Goal: Entertainment & Leisure: Browse casually

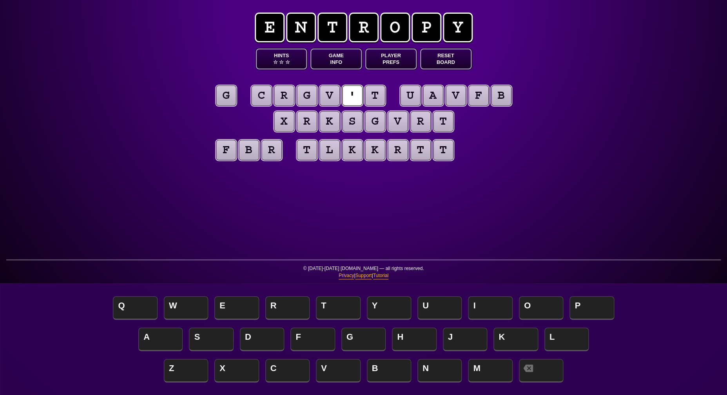
click at [334, 63] on button "Game Info" at bounding box center [335, 59] width 51 height 21
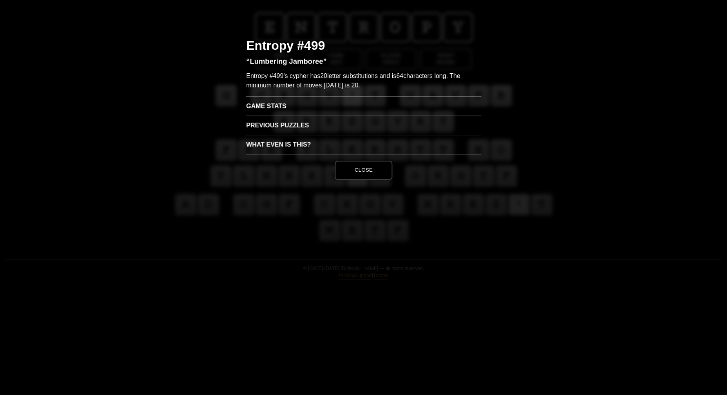
click at [268, 101] on h3 "Game Stats" at bounding box center [363, 105] width 235 height 19
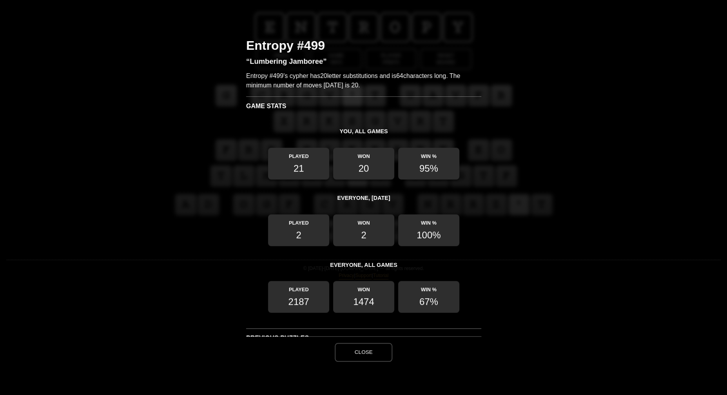
click at [372, 348] on button "Close" at bounding box center [363, 352] width 57 height 19
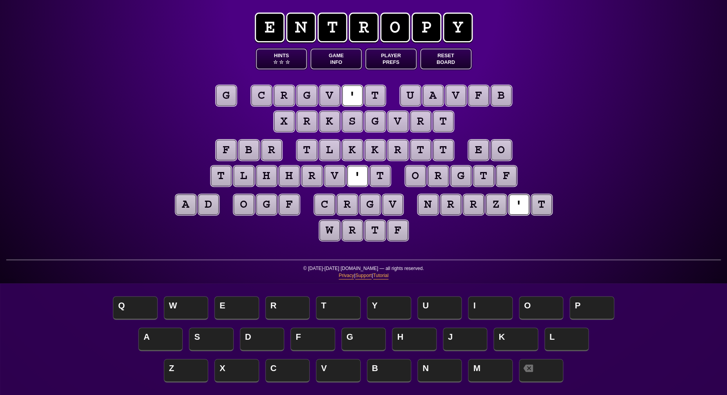
click at [228, 97] on puzzle-tile "g" at bounding box center [226, 95] width 20 height 20
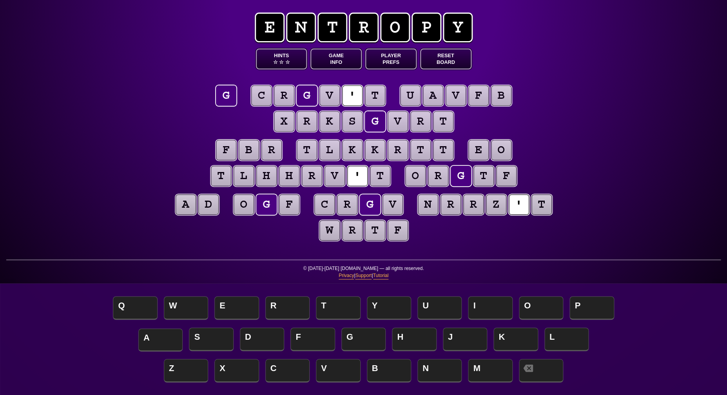
click at [158, 332] on span "A" at bounding box center [160, 339] width 44 height 23
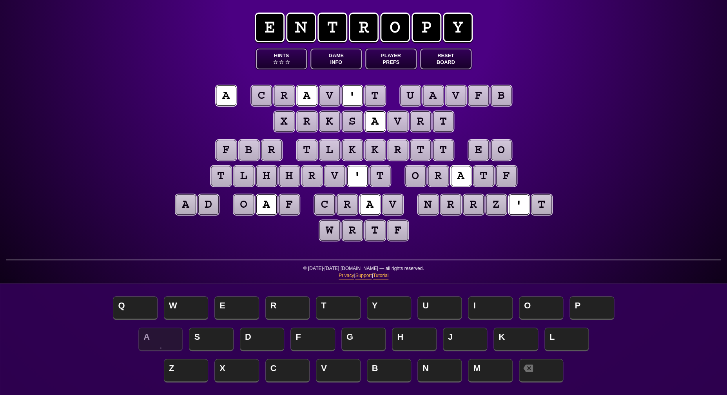
click at [369, 95] on puzzle-tile "t" at bounding box center [375, 95] width 20 height 20
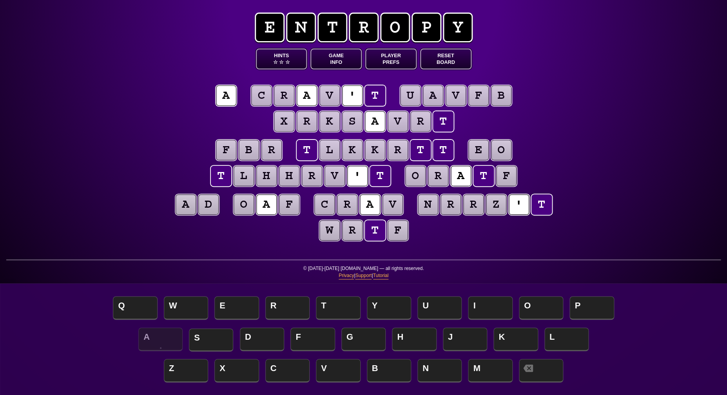
click at [212, 334] on span "S" at bounding box center [211, 339] width 44 height 23
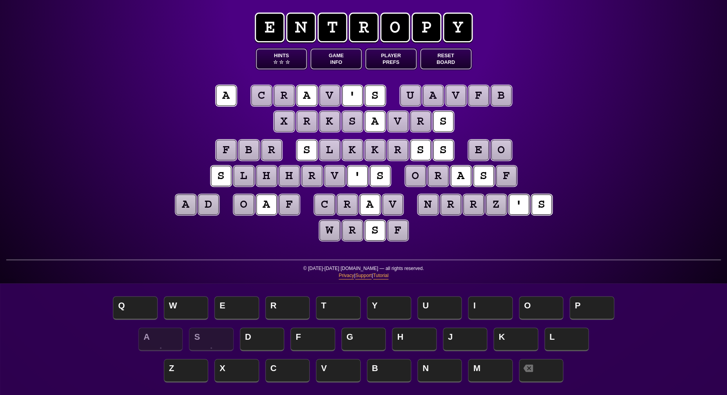
click at [272, 149] on puzzle-tile "r" at bounding box center [271, 150] width 20 height 20
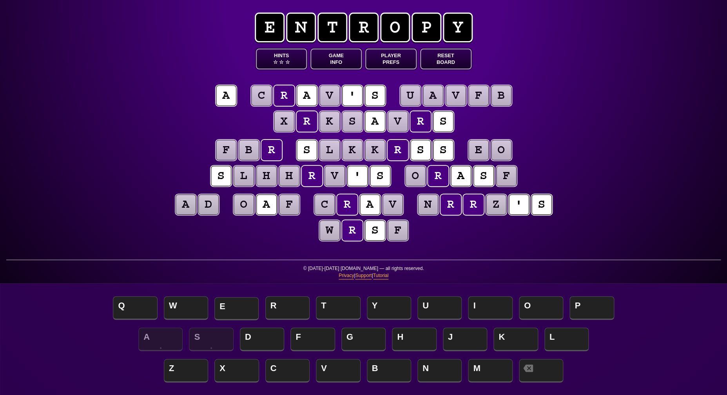
click at [234, 310] on span "E" at bounding box center [236, 308] width 44 height 23
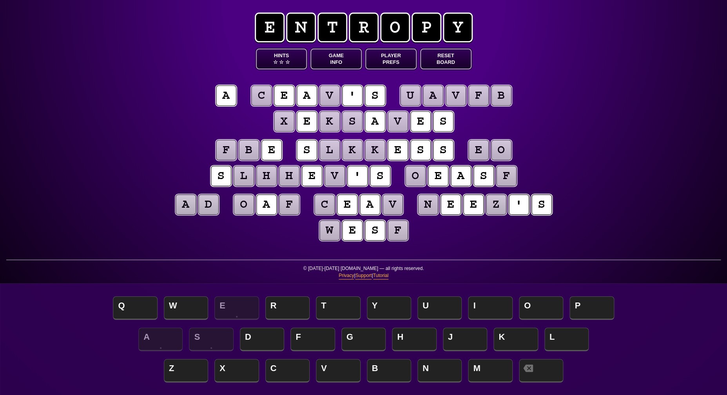
click at [248, 147] on puzzle-tile "b" at bounding box center [249, 150] width 20 height 20
click at [405, 335] on span "H" at bounding box center [414, 339] width 44 height 23
click at [231, 145] on puzzle-tile "f" at bounding box center [226, 150] width 20 height 20
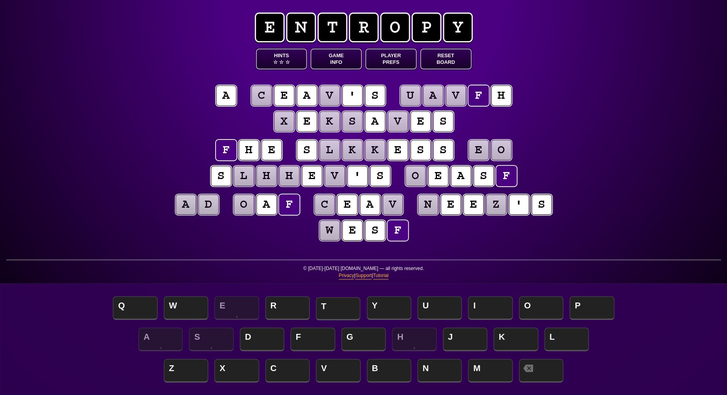
click at [337, 313] on span "T" at bounding box center [338, 308] width 44 height 23
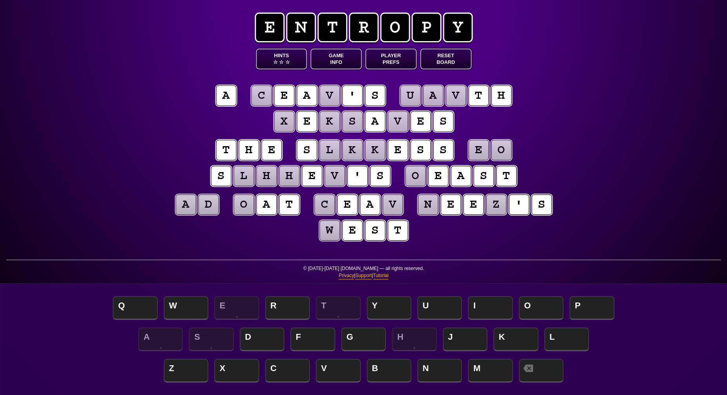
click at [373, 151] on puzzle-tile "k" at bounding box center [375, 150] width 20 height 20
click at [277, 376] on span "C" at bounding box center [287, 371] width 44 height 23
click at [327, 149] on puzzle-tile "l" at bounding box center [329, 150] width 20 height 20
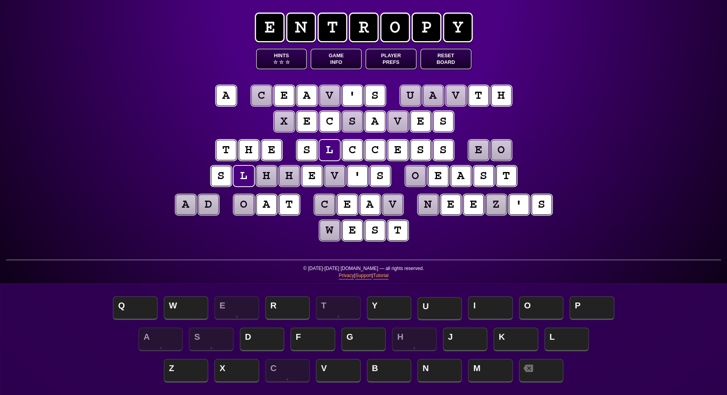
click at [428, 307] on span "U" at bounding box center [439, 308] width 44 height 23
click at [485, 147] on puzzle-tile "e" at bounding box center [478, 150] width 20 height 20
click at [500, 150] on puzzle-tile "o" at bounding box center [501, 150] width 20 height 20
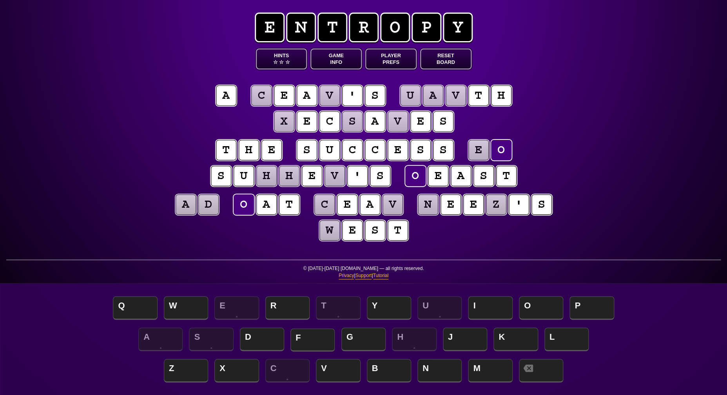
click at [315, 333] on span "F" at bounding box center [312, 339] width 44 height 23
click at [482, 144] on puzzle-tile "e" at bounding box center [478, 150] width 20 height 20
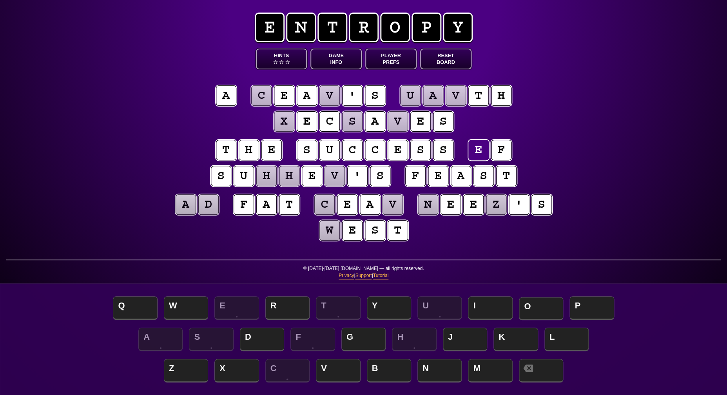
click at [529, 307] on span "O" at bounding box center [541, 308] width 44 height 23
click at [205, 207] on puzzle-tile "d" at bounding box center [208, 204] width 20 height 20
click at [497, 206] on puzzle-tile "z" at bounding box center [496, 204] width 20 height 20
click at [426, 205] on puzzle-tile "n" at bounding box center [428, 204] width 20 height 20
click at [324, 226] on puzzle-tile "w" at bounding box center [329, 230] width 20 height 20
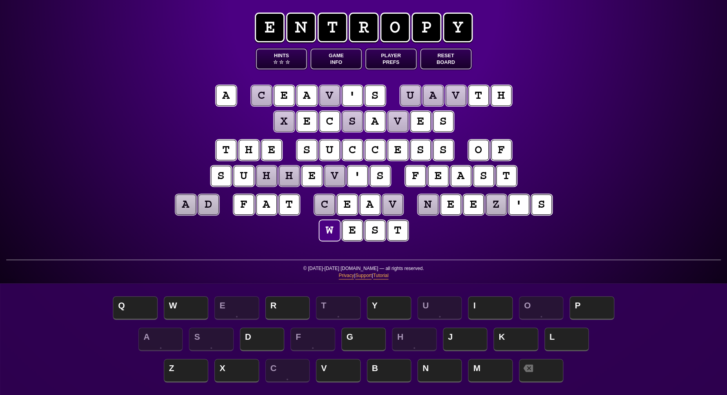
click at [331, 208] on puzzle-tile "c" at bounding box center [324, 204] width 20 height 20
click at [270, 178] on puzzle-tile "h" at bounding box center [266, 176] width 20 height 20
click at [339, 176] on puzzle-tile "v" at bounding box center [334, 176] width 20 height 20
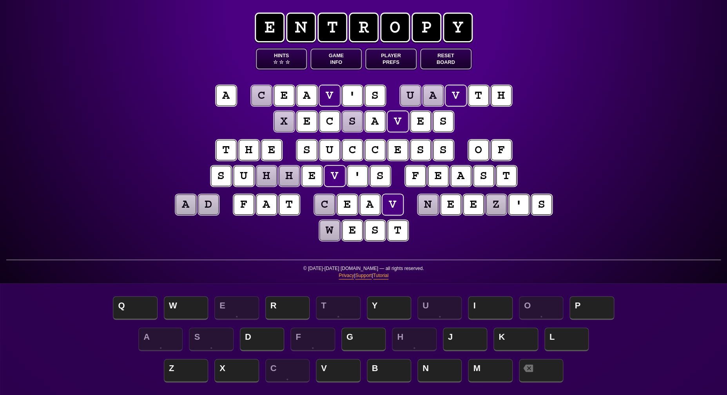
click at [283, 56] on button "Hints ☆ ☆ ☆" at bounding box center [281, 59] width 51 height 21
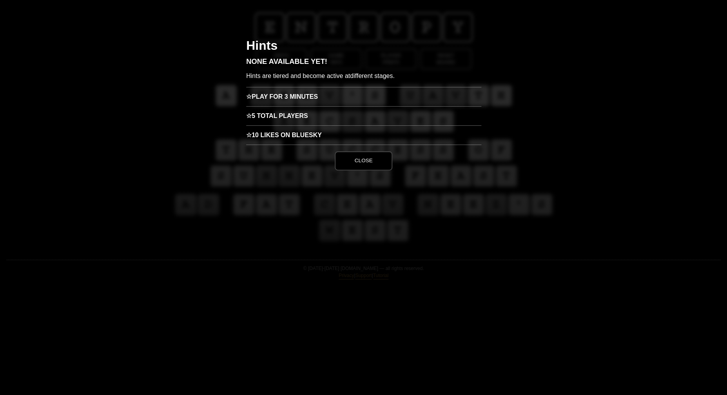
click at [293, 101] on h3 "☆ Play for 3 minutes" at bounding box center [363, 96] width 235 height 19
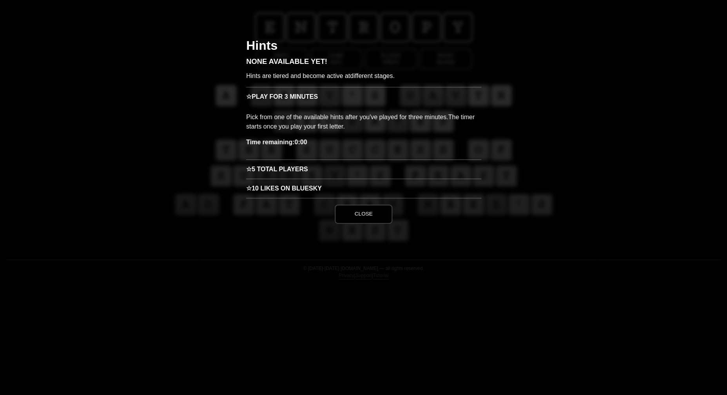
click at [372, 214] on button "Close" at bounding box center [363, 214] width 57 height 19
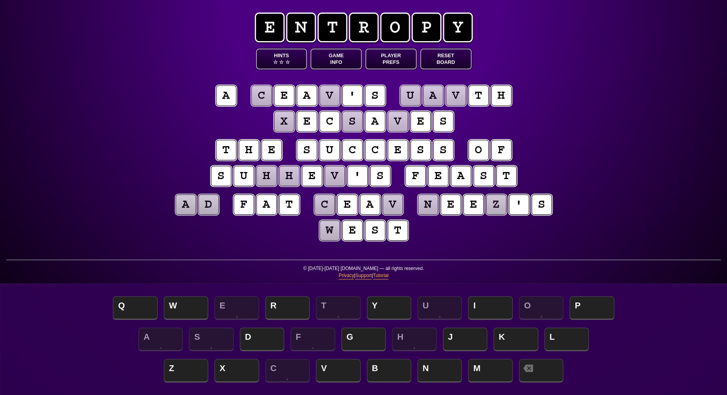
click at [95, 187] on div "e n t r o p y Hints ☆ ☆ ☆ Game Info Player Prefs Reset Board a c e a v ' s u a …" at bounding box center [363, 197] width 727 height 395
click at [187, 212] on puzzle-tile "a" at bounding box center [186, 204] width 20 height 20
click at [209, 209] on puzzle-tile "d" at bounding box center [208, 204] width 20 height 20
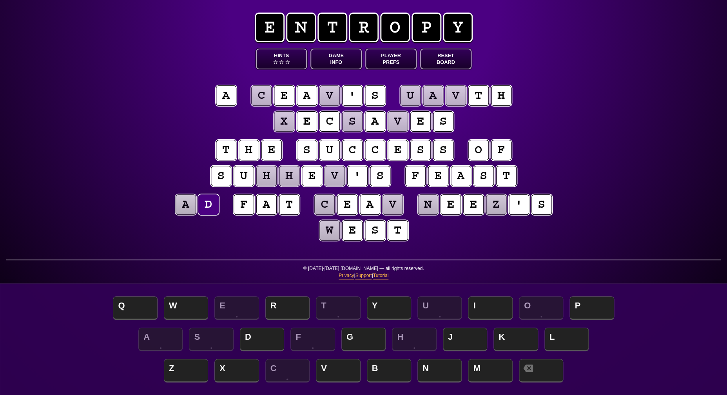
click at [331, 234] on puzzle-tile "w" at bounding box center [329, 230] width 20 height 20
click at [266, 94] on puzzle-tile "c" at bounding box center [261, 95] width 20 height 20
click at [327, 94] on puzzle-tile "v" at bounding box center [329, 95] width 20 height 20
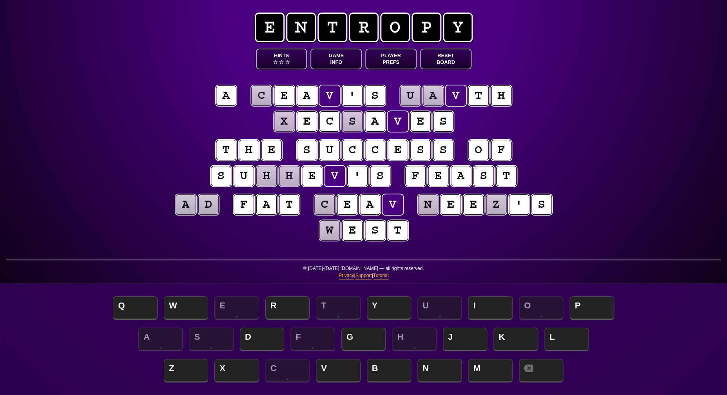
click at [166, 176] on puzzle-line "t h e s u c c e s s o f s u h h e v ' s f e a s t" at bounding box center [363, 163] width 401 height 51
click at [266, 175] on puzzle-tile "h" at bounding box center [266, 176] width 20 height 20
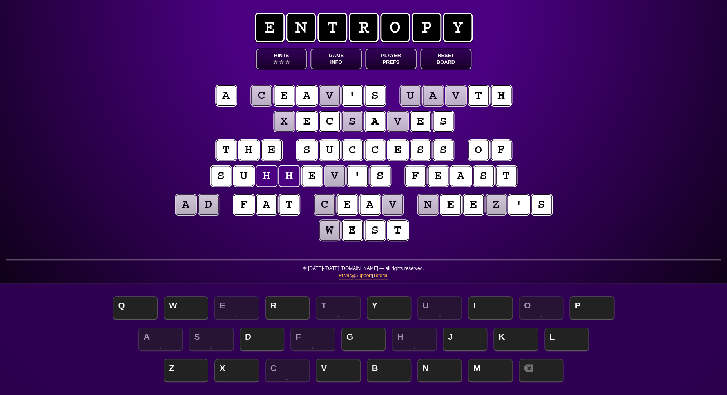
click at [180, 172] on puzzle-line "t h e s u c c e s s o f s u h h e v ' s f e a s t" at bounding box center [363, 163] width 401 height 51
click at [266, 174] on puzzle-tile "h" at bounding box center [266, 176] width 20 height 20
click at [339, 177] on puzzle-tile "v" at bounding box center [334, 176] width 20 height 20
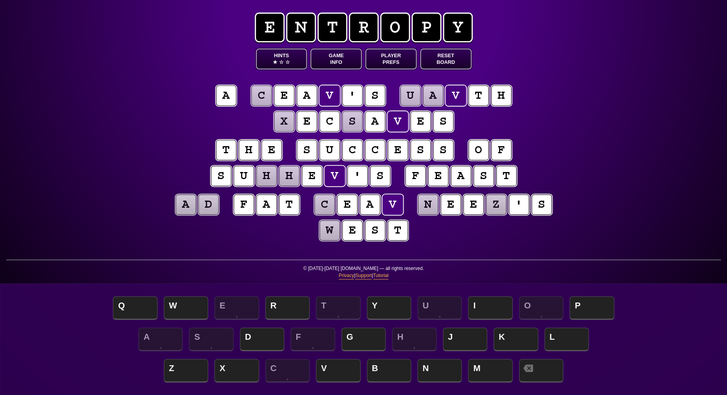
click at [283, 53] on button "Hints ★ ☆ ☆" at bounding box center [281, 59] width 51 height 21
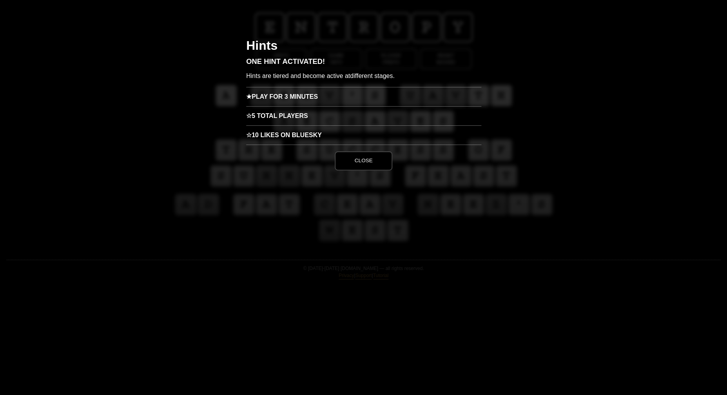
click at [295, 94] on h3 "★ Play for 3 minutes" at bounding box center [363, 96] width 235 height 19
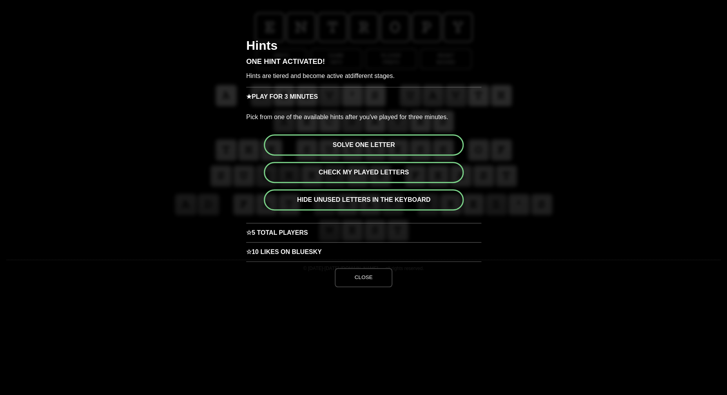
click at [360, 145] on button "Solve one letter" at bounding box center [364, 144] width 200 height 21
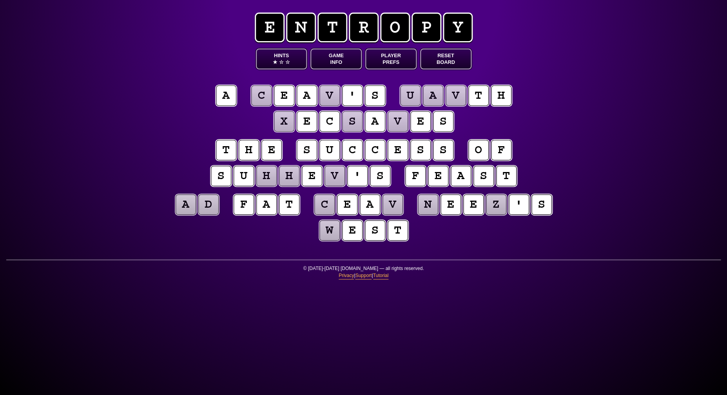
click at [332, 97] on puzzle-tile "v" at bounding box center [329, 95] width 20 height 20
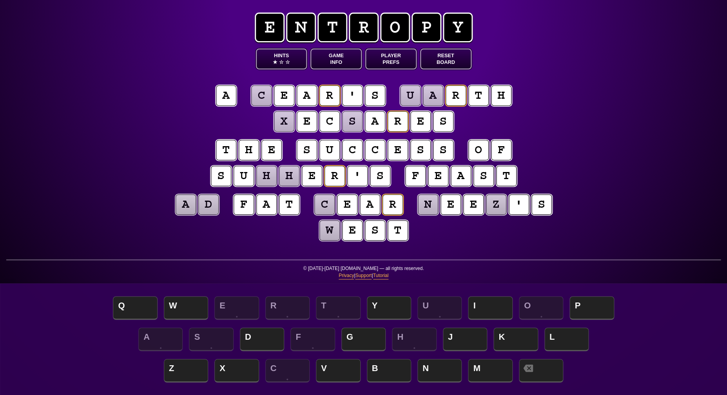
click at [435, 98] on puzzle-tile "a" at bounding box center [433, 95] width 20 height 20
click at [483, 306] on span "I" at bounding box center [490, 308] width 44 height 23
click at [212, 207] on puzzle-tile "d" at bounding box center [208, 204] width 20 height 20
click at [442, 370] on span "N" at bounding box center [439, 371] width 44 height 23
click at [260, 96] on puzzle-tile "c" at bounding box center [260, 95] width 21 height 21
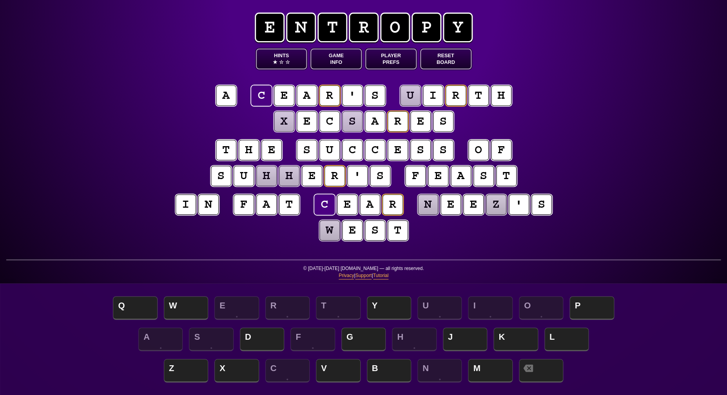
click at [268, 175] on puzzle-tile "h" at bounding box center [266, 176] width 20 height 20
click at [476, 365] on span "M" at bounding box center [490, 371] width 44 height 23
click at [428, 205] on puzzle-tile "n" at bounding box center [428, 204] width 20 height 20
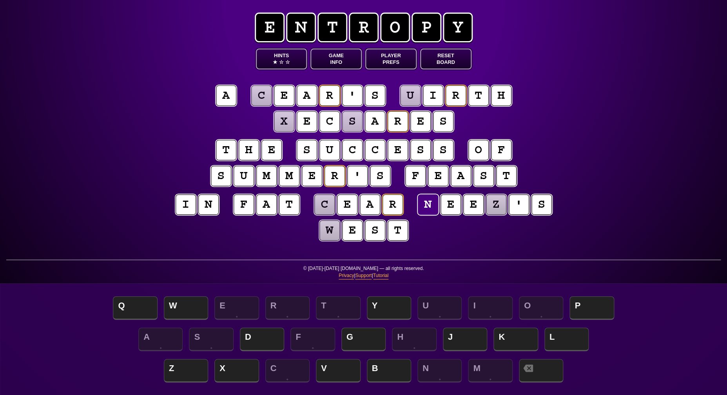
click at [320, 229] on puzzle-tile "w" at bounding box center [329, 230] width 20 height 20
click at [277, 241] on puzzle-line "i n f a t c e a r n e e z ' s w e s t" at bounding box center [363, 217] width 401 height 51
click at [292, 123] on puzzle-tile "x" at bounding box center [284, 121] width 20 height 20
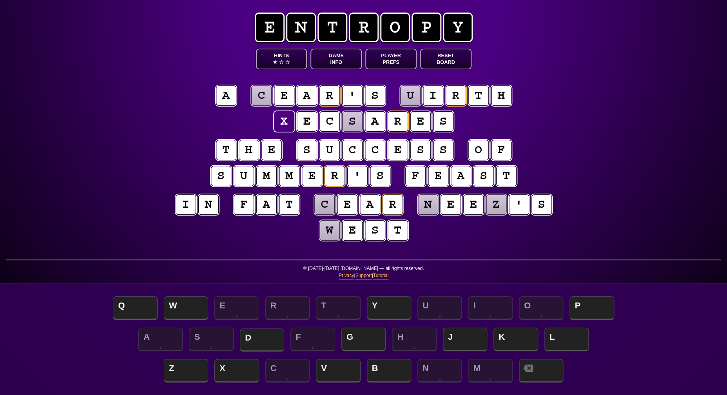
click at [251, 343] on span "D" at bounding box center [262, 339] width 44 height 23
click at [354, 127] on puzzle-tile "s" at bounding box center [352, 121] width 20 height 20
click at [549, 340] on span "L" at bounding box center [566, 339] width 44 height 23
click at [268, 94] on puzzle-tile "c" at bounding box center [261, 95] width 20 height 20
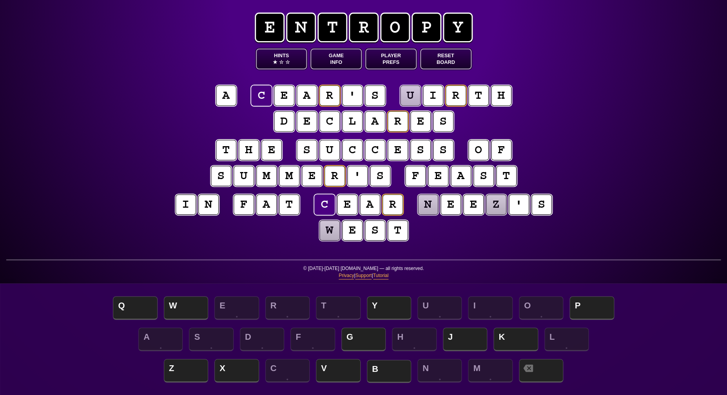
click at [386, 373] on span "B" at bounding box center [389, 371] width 44 height 23
click at [413, 96] on puzzle-tile "u" at bounding box center [410, 95] width 20 height 20
click at [374, 328] on div "A S D F G H J K L" at bounding box center [363, 339] width 711 height 31
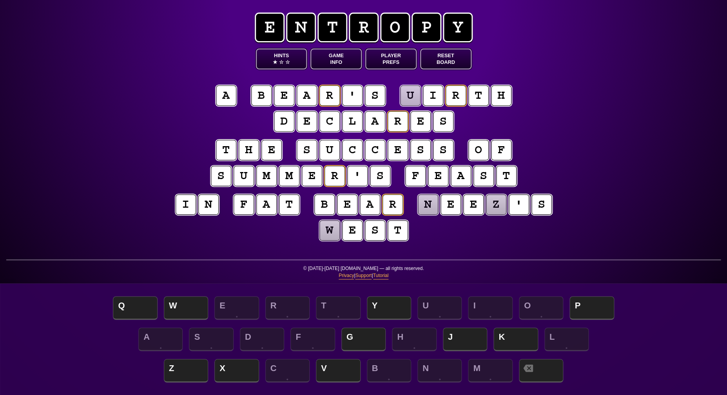
click at [410, 100] on puzzle-tile "u" at bounding box center [410, 95] width 20 height 20
click at [362, 342] on span "G" at bounding box center [363, 339] width 44 height 23
click at [432, 212] on puzzle-tile "n" at bounding box center [428, 204] width 20 height 20
click at [511, 337] on span "K" at bounding box center [515, 339] width 44 height 23
click at [500, 206] on puzzle-tile "z" at bounding box center [496, 205] width 22 height 22
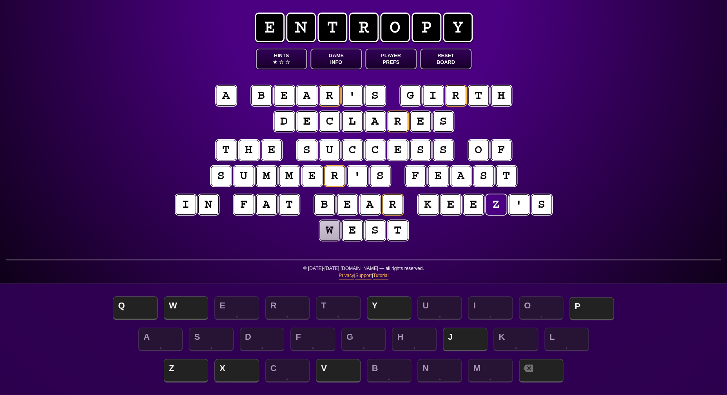
click at [587, 306] on span "P" at bounding box center [591, 308] width 44 height 23
click at [214, 208] on puzzle-tile "n" at bounding box center [208, 204] width 21 height 21
click at [246, 233] on puzzle-line "i n f a t b e a r k e e p ' s w e s t" at bounding box center [363, 217] width 401 height 51
click at [327, 238] on puzzle-tile "w" at bounding box center [329, 230] width 20 height 20
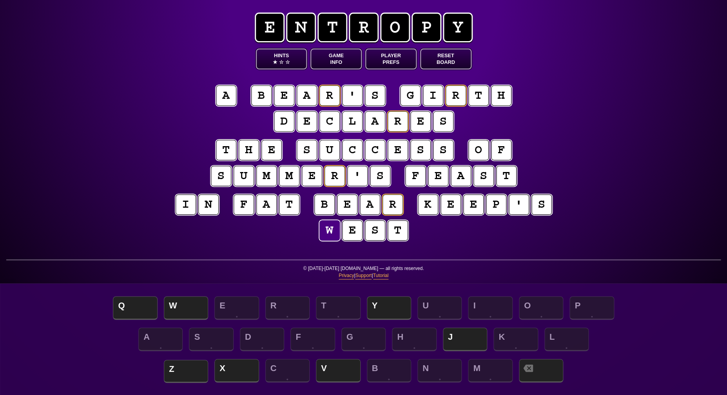
click at [192, 362] on span "Z" at bounding box center [186, 371] width 44 height 23
click at [326, 228] on puzzle-tile "z" at bounding box center [329, 230] width 20 height 20
click at [451, 338] on span "J" at bounding box center [465, 339] width 44 height 23
click at [331, 235] on puzzle-tile "j" at bounding box center [329, 230] width 20 height 20
click at [188, 367] on span "Z" at bounding box center [186, 371] width 44 height 23
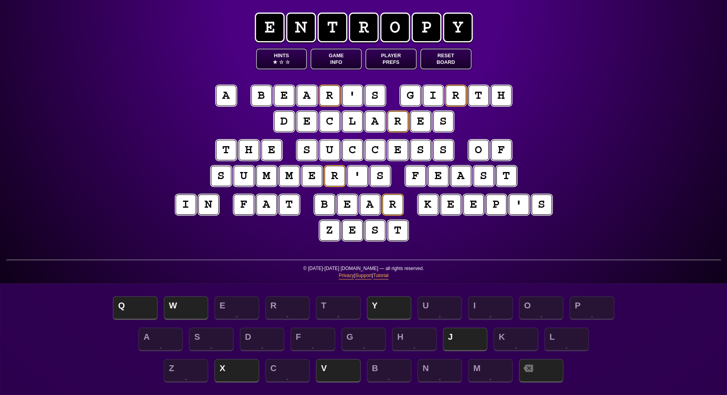
click at [323, 233] on puzzle-tile "z" at bounding box center [329, 230] width 20 height 20
click at [342, 372] on span "V" at bounding box center [338, 371] width 44 height 23
click at [329, 235] on puzzle-tile "v" at bounding box center [329, 230] width 21 height 21
click at [388, 364] on span "B" at bounding box center [389, 371] width 44 height 23
click at [326, 204] on puzzle-tile "b" at bounding box center [324, 205] width 22 height 22
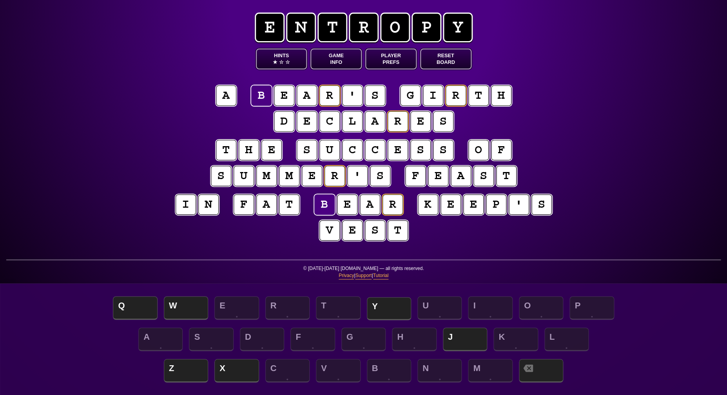
click at [397, 305] on span "Y" at bounding box center [389, 308] width 44 height 23
click at [324, 231] on puzzle-tile "v" at bounding box center [329, 230] width 20 height 20
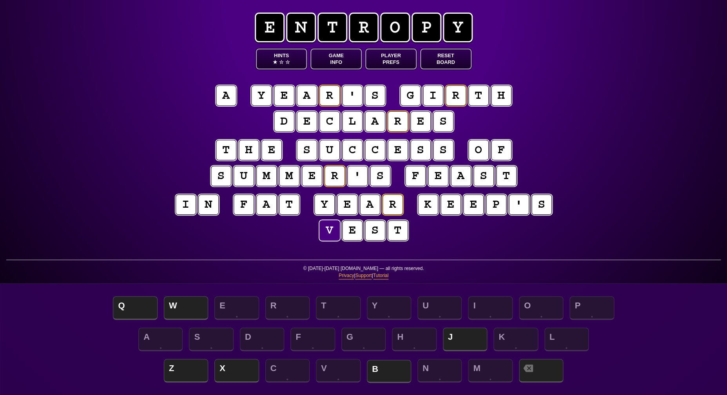
click at [381, 370] on span "B" at bounding box center [389, 371] width 44 height 23
click at [290, 204] on puzzle-tile "t" at bounding box center [289, 205] width 22 height 22
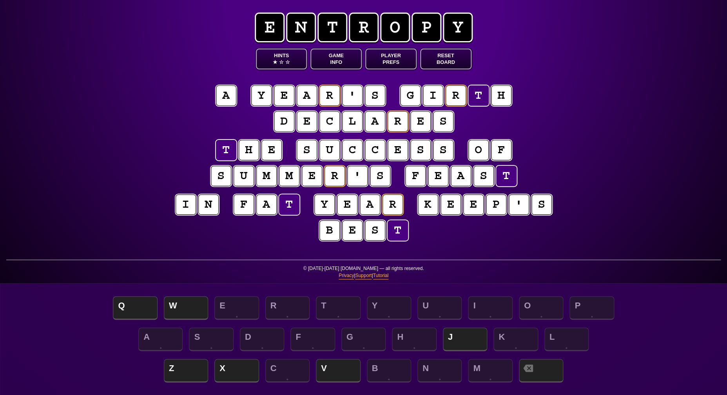
click at [260, 230] on puzzle-line "i n f a t y e a r k e e p ' s b e s t" at bounding box center [363, 217] width 401 height 51
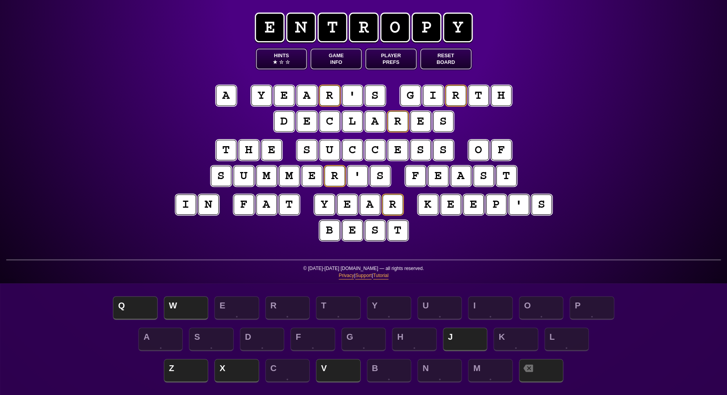
click at [323, 205] on puzzle-tile "y" at bounding box center [324, 204] width 20 height 20
click at [334, 234] on puzzle-tile "b" at bounding box center [330, 230] width 22 height 22
click at [329, 208] on puzzle-tile "y" at bounding box center [324, 204] width 20 height 20
click at [381, 371] on span "B" at bounding box center [389, 371] width 44 height 23
click at [262, 99] on puzzle-tile "b" at bounding box center [261, 95] width 20 height 20
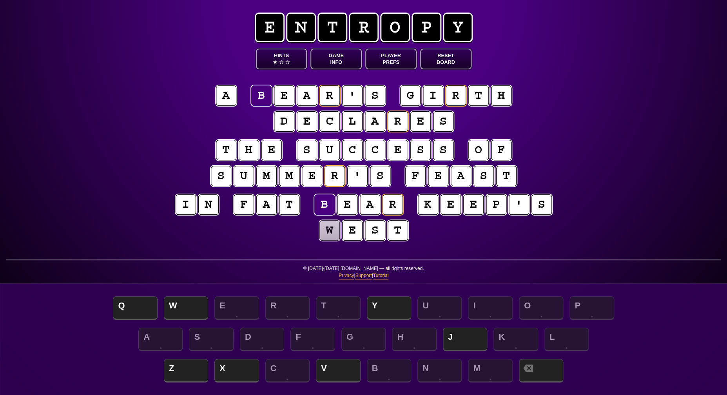
click at [201, 130] on puzzle-line "[PERSON_NAME] ' s g i r t h d e c l a r e s" at bounding box center [363, 108] width 401 height 51
click at [323, 237] on puzzle-tile "w" at bounding box center [329, 230] width 20 height 20
click at [394, 301] on span "Y" at bounding box center [389, 308] width 44 height 23
click at [326, 234] on puzzle-tile "y" at bounding box center [329, 230] width 20 height 20
click at [471, 334] on span "J" at bounding box center [465, 339] width 44 height 23
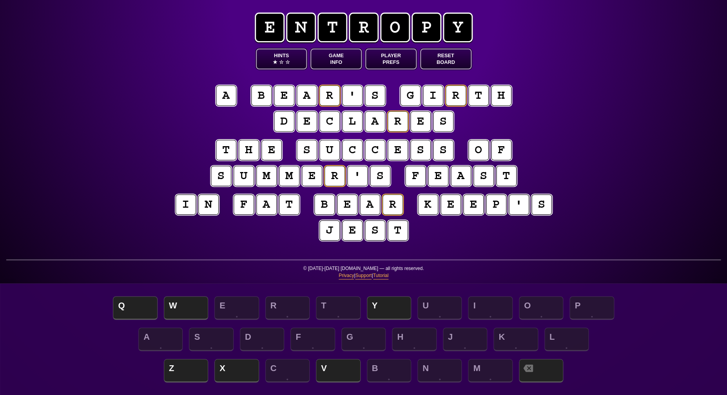
click at [328, 232] on puzzle-tile "j" at bounding box center [329, 230] width 20 height 20
click at [332, 363] on span "V" at bounding box center [338, 371] width 44 height 23
click at [337, 240] on puzzle-tile "v" at bounding box center [329, 230] width 21 height 21
click at [182, 378] on span "Z" at bounding box center [186, 371] width 44 height 23
click at [331, 240] on puzzle-tile "z" at bounding box center [330, 230] width 22 height 22
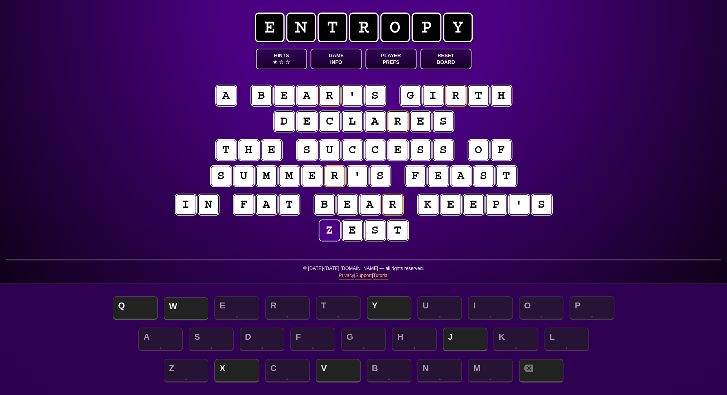
click at [187, 303] on span "W" at bounding box center [186, 308] width 44 height 23
click at [330, 229] on puzzle-tile "w" at bounding box center [329, 230] width 20 height 20
click at [252, 230] on puzzle-line "i n f a t b e a r k e e p ' s w e s t" at bounding box center [363, 217] width 401 height 51
click at [330, 232] on puzzle-tile "w" at bounding box center [329, 230] width 20 height 20
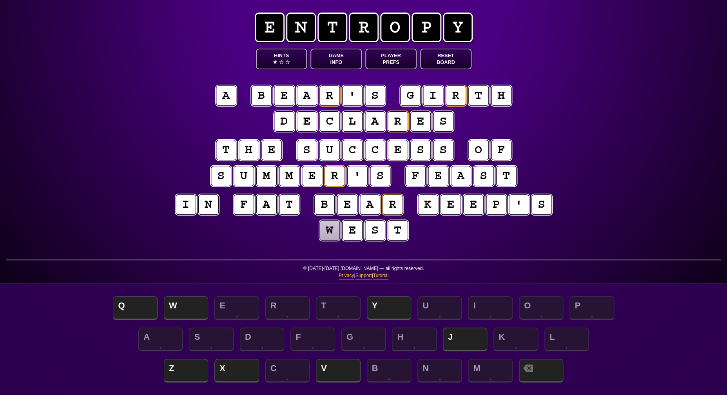
click at [406, 100] on puzzle-tile "g" at bounding box center [410, 95] width 20 height 20
click at [635, 207] on div "e n t r o p y Hints ★ ☆ ☆ Game Info Player Prefs Reset Board [PERSON_NAME] ' s …" at bounding box center [363, 197] width 727 height 395
click at [109, 370] on div "Z X C V B N M" at bounding box center [363, 371] width 711 height 31
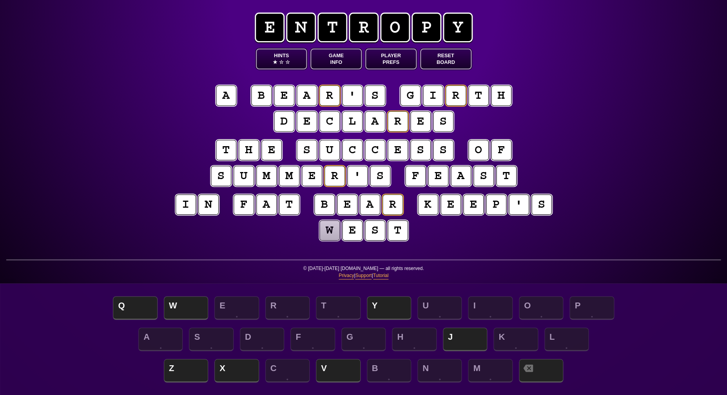
click at [225, 94] on puzzle-tile "a" at bounding box center [226, 95] width 20 height 20
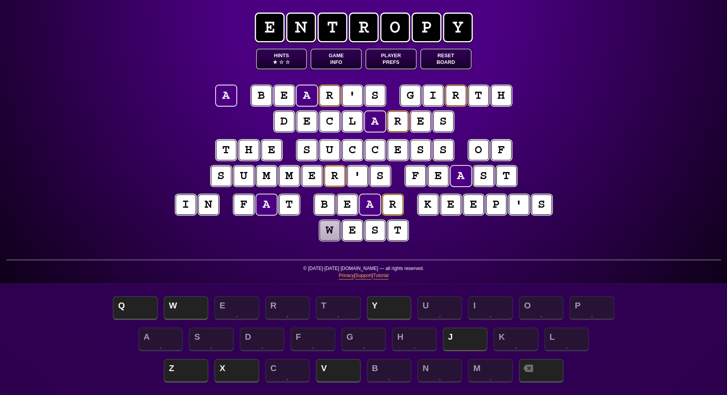
click at [259, 97] on puzzle-tile "b" at bounding box center [261, 95] width 20 height 20
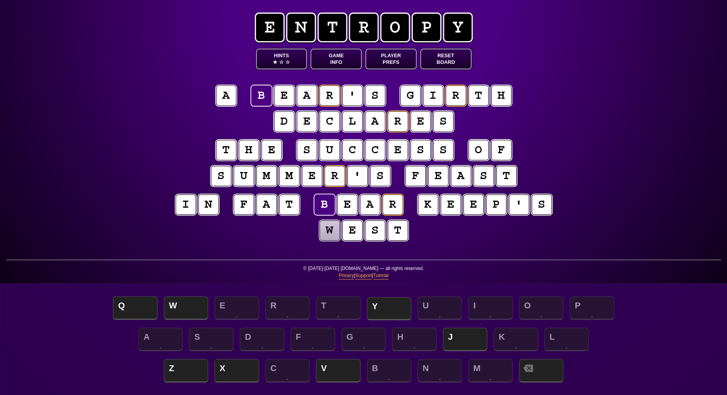
click at [389, 310] on span "Y" at bounding box center [389, 308] width 44 height 23
click at [330, 235] on puzzle-tile "w" at bounding box center [329, 230] width 20 height 20
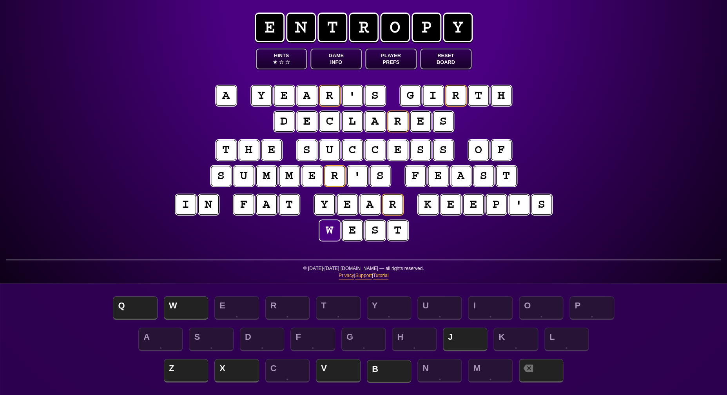
click at [376, 371] on span "B" at bounding box center [389, 371] width 44 height 23
click at [328, 204] on puzzle-tile "y" at bounding box center [324, 205] width 22 height 22
click at [185, 305] on span "W" at bounding box center [186, 308] width 44 height 23
click at [329, 231] on puzzle-tile "b" at bounding box center [329, 230] width 20 height 20
click at [263, 96] on puzzle-tile "w" at bounding box center [260, 95] width 21 height 21
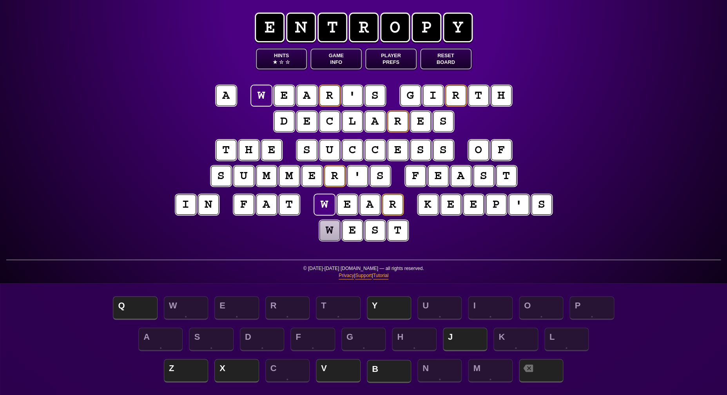
click at [374, 375] on span "B" at bounding box center [389, 371] width 44 height 23
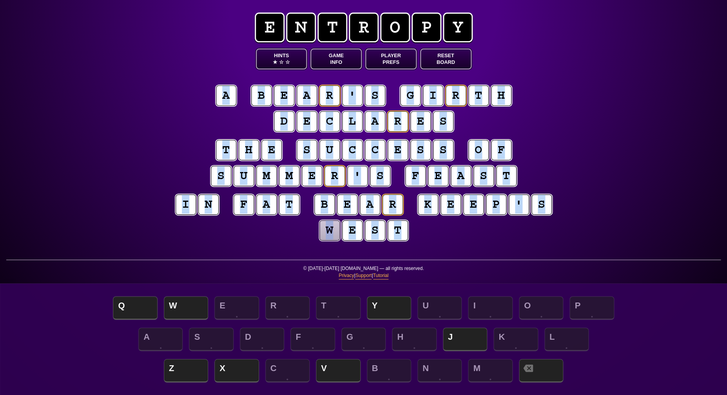
drag, startPoint x: 408, startPoint y: 228, endPoint x: 225, endPoint y: 85, distance: 232.5
click at [221, 83] on entropy-puzzle "[PERSON_NAME] ' s g i r t h d e c l a r e s t h e s u c c e s s o f s u m m e r…" at bounding box center [363, 164] width 401 height 190
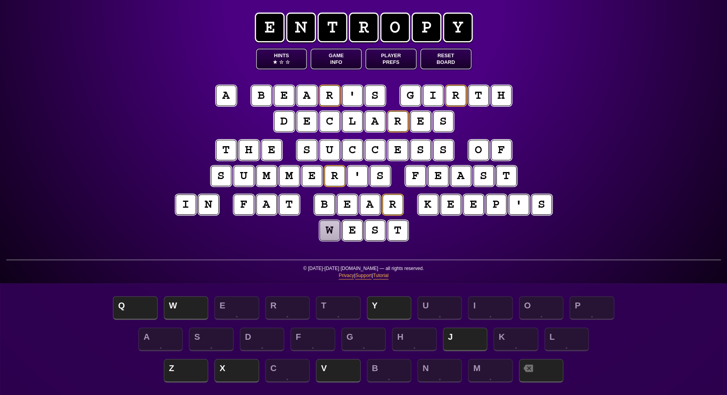
click at [146, 51] on div "e n t r o p y Hints ★ ☆ ☆ Game Info Player Prefs Reset Board [PERSON_NAME] ' s …" at bounding box center [363, 197] width 727 height 395
click at [279, 60] on span "☆" at bounding box center [281, 62] width 5 height 7
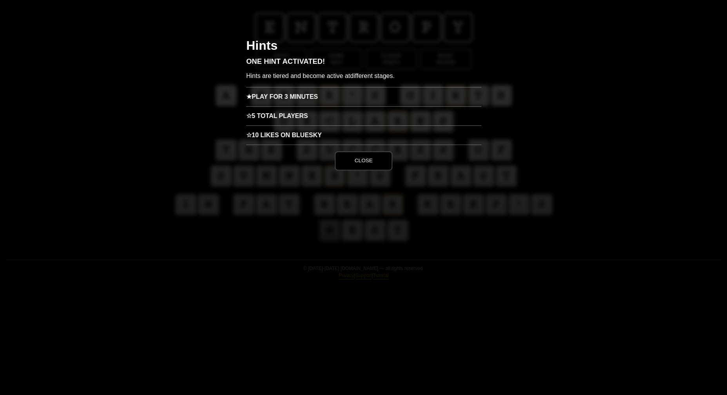
click at [292, 114] on h3 "☆ 5 Total Players" at bounding box center [363, 115] width 235 height 19
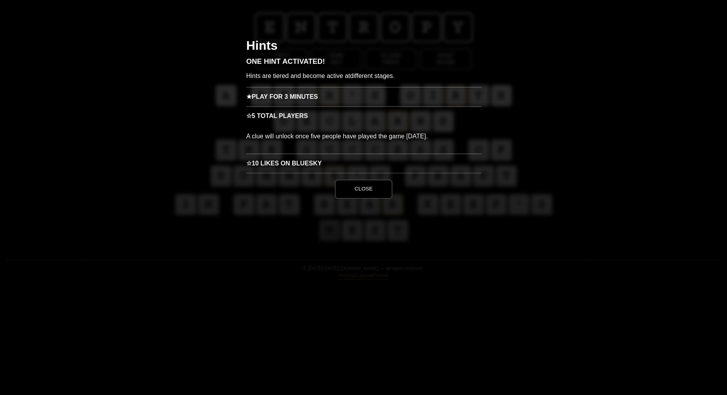
click at [285, 99] on h3 "★ Play for 3 minutes" at bounding box center [363, 96] width 235 height 19
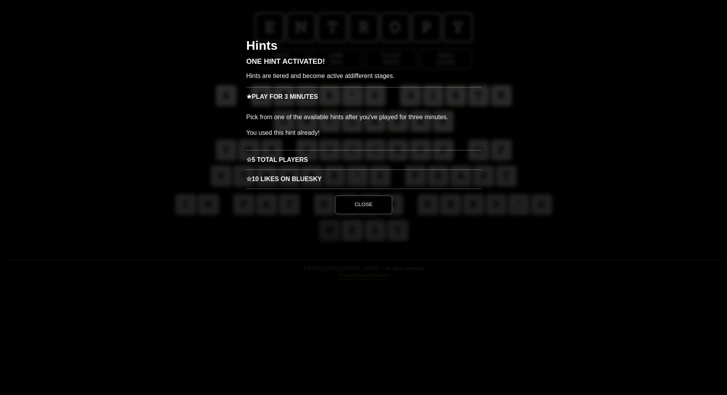
click at [273, 180] on h3 "☆ 10 Likes on Bluesky" at bounding box center [363, 178] width 235 height 19
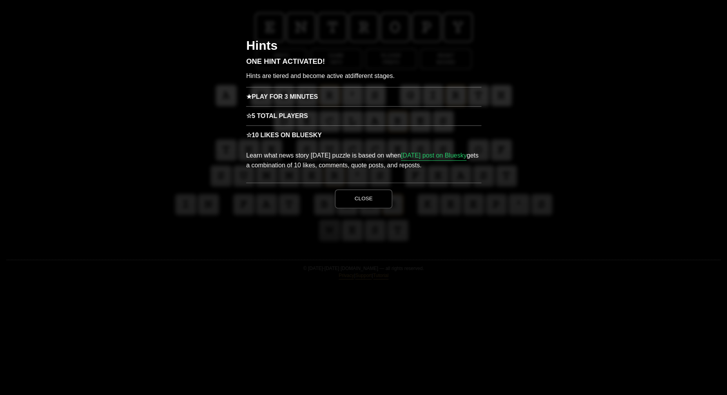
click at [429, 155] on link "[DATE] post on Bluesky" at bounding box center [433, 156] width 66 height 10
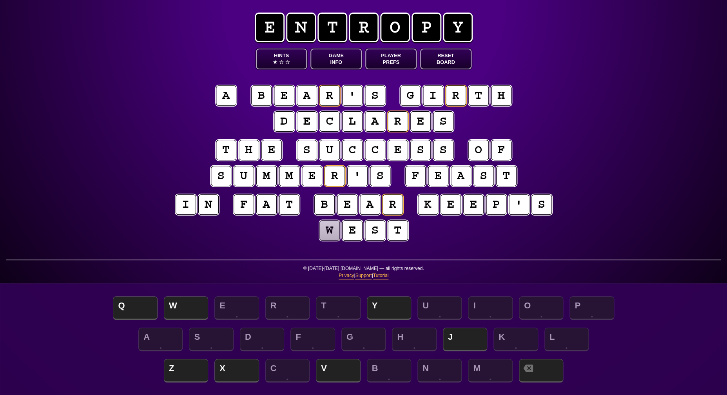
click at [400, 56] on button "Player Prefs" at bounding box center [390, 59] width 51 height 21
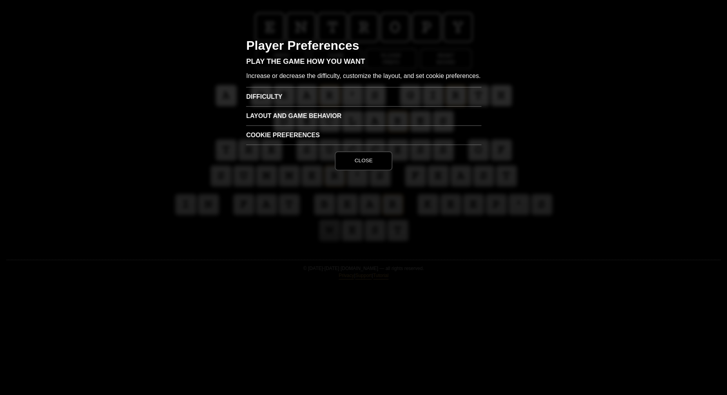
click at [368, 158] on button "Close" at bounding box center [363, 160] width 57 height 19
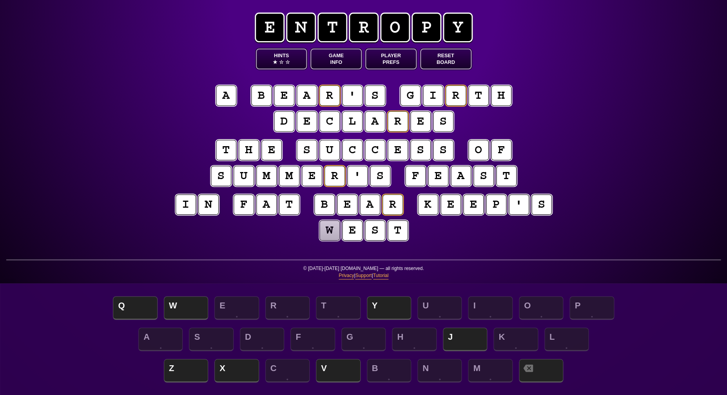
click at [445, 61] on button "Reset Board" at bounding box center [445, 59] width 51 height 21
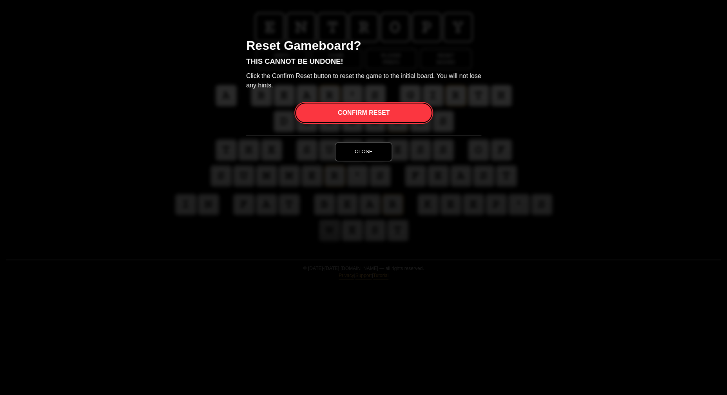
click at [365, 149] on button "Close" at bounding box center [363, 151] width 57 height 19
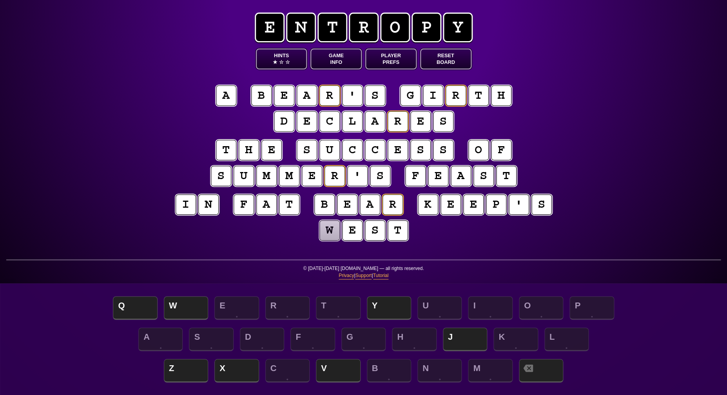
click at [340, 60] on button "Game Info" at bounding box center [335, 59] width 51 height 21
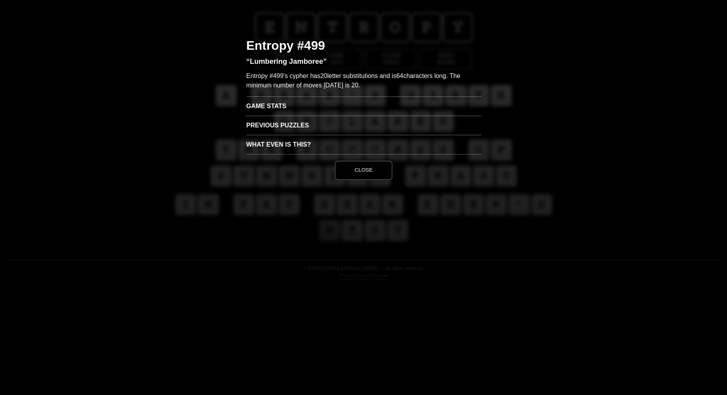
click at [251, 111] on h3 "Game Stats" at bounding box center [363, 105] width 235 height 19
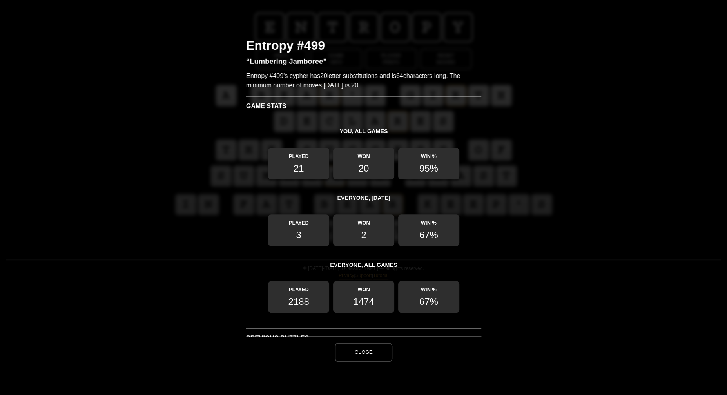
click at [382, 351] on button "Close" at bounding box center [363, 352] width 57 height 19
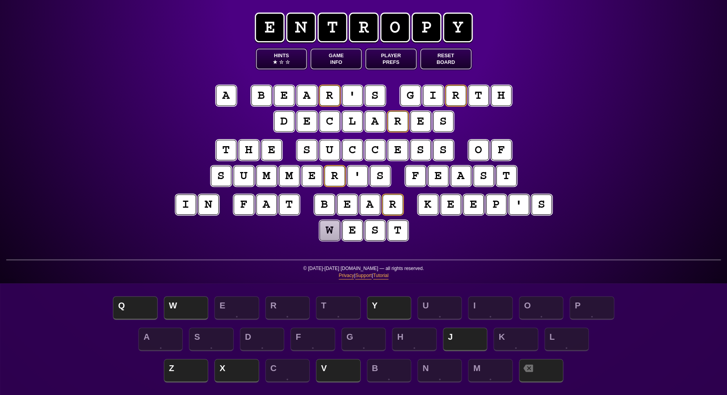
click at [245, 205] on puzzle-tile "f" at bounding box center [244, 204] width 20 height 20
click at [265, 205] on puzzle-tile "a" at bounding box center [266, 204] width 20 height 20
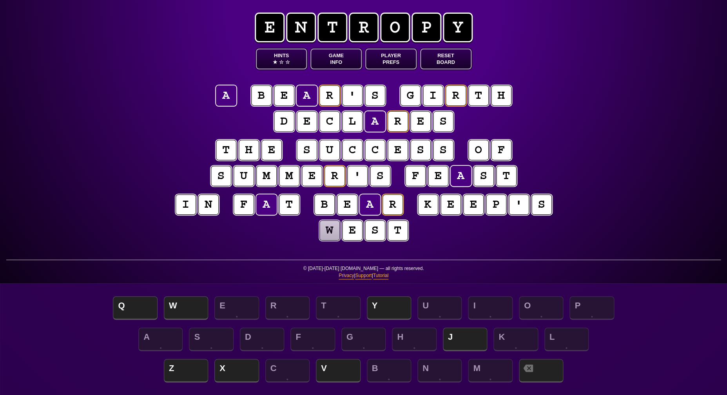
click at [287, 205] on puzzle-tile "t" at bounding box center [289, 204] width 20 height 20
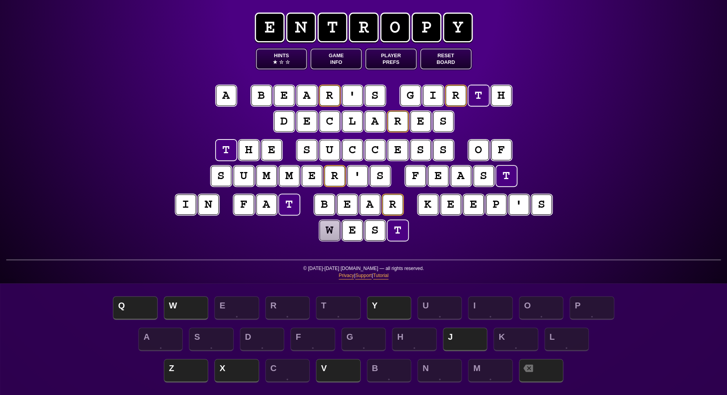
click at [167, 220] on puzzle-line "i n f a t b e a r k e e p ' s w e s t" at bounding box center [363, 217] width 401 height 51
